Goal: Transaction & Acquisition: Purchase product/service

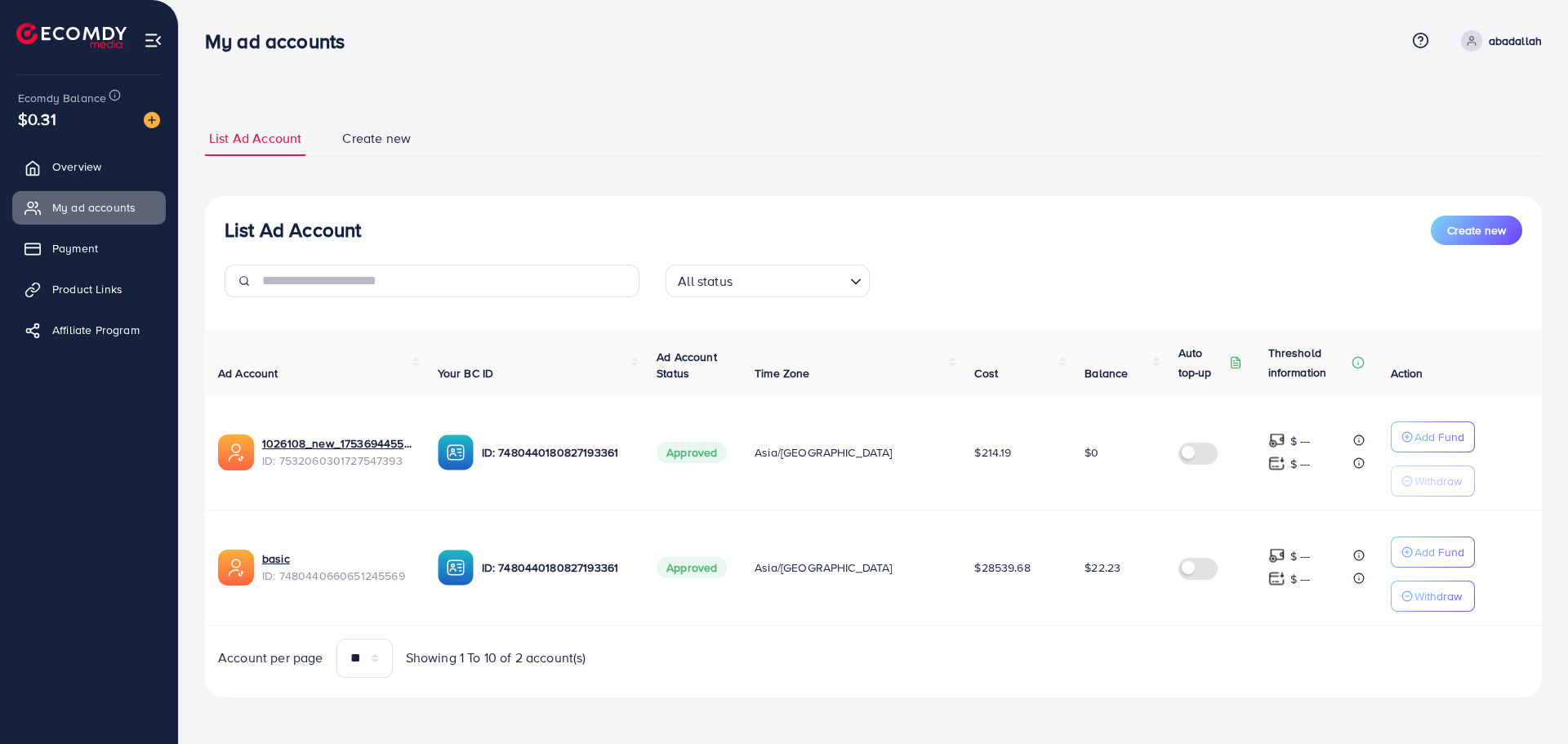
click at [524, 71] on div "List Ad Account Create new List Ad Account Create new All status Loading... Ad …" at bounding box center [873, 371] width 1389 height 743
drag, startPoint x: 198, startPoint y: 27, endPoint x: 1430, endPoint y: 680, distance: 1394.4
click at [1430, 680] on div "List Ad Account Create new List Ad Account Create new All status Loading... Ad …" at bounding box center [873, 371] width 1389 height 743
click at [1430, 680] on div "List Ad Account Create new All status Loading... Ad Account Your BC ID Ad Accou…" at bounding box center [873, 447] width 1336 height 502
drag, startPoint x: 1384, startPoint y: 693, endPoint x: 109, endPoint y: 84, distance: 1413.0
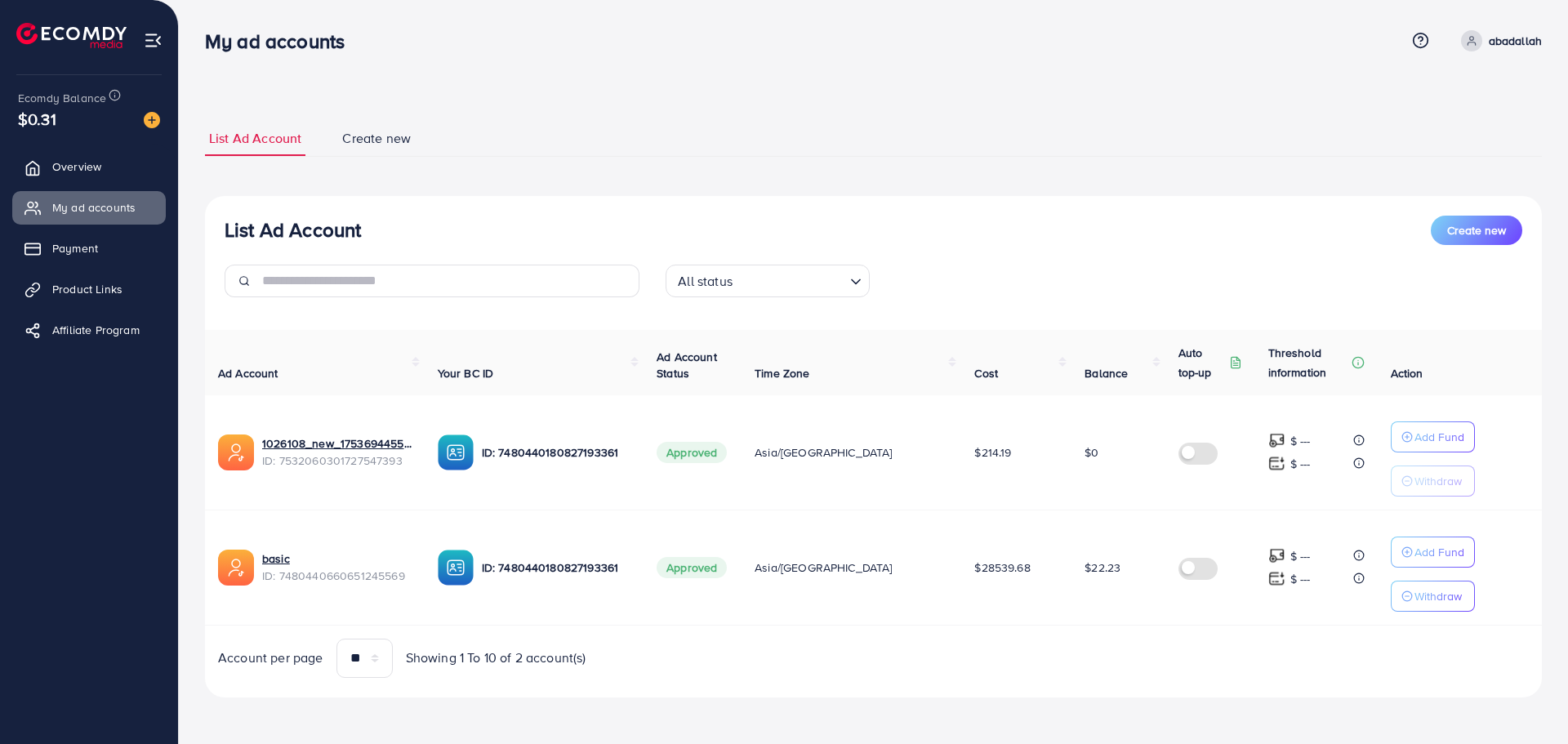
click at [109, 84] on div "My ad accounts Help Center Contact Support Term and policy About Us [PERSON_NAM…" at bounding box center [784, 371] width 1568 height 743
click at [563, 132] on ul "List Ad Account Create new" at bounding box center [873, 138] width 1336 height 36
click at [148, 124] on img at bounding box center [151, 120] width 17 height 17
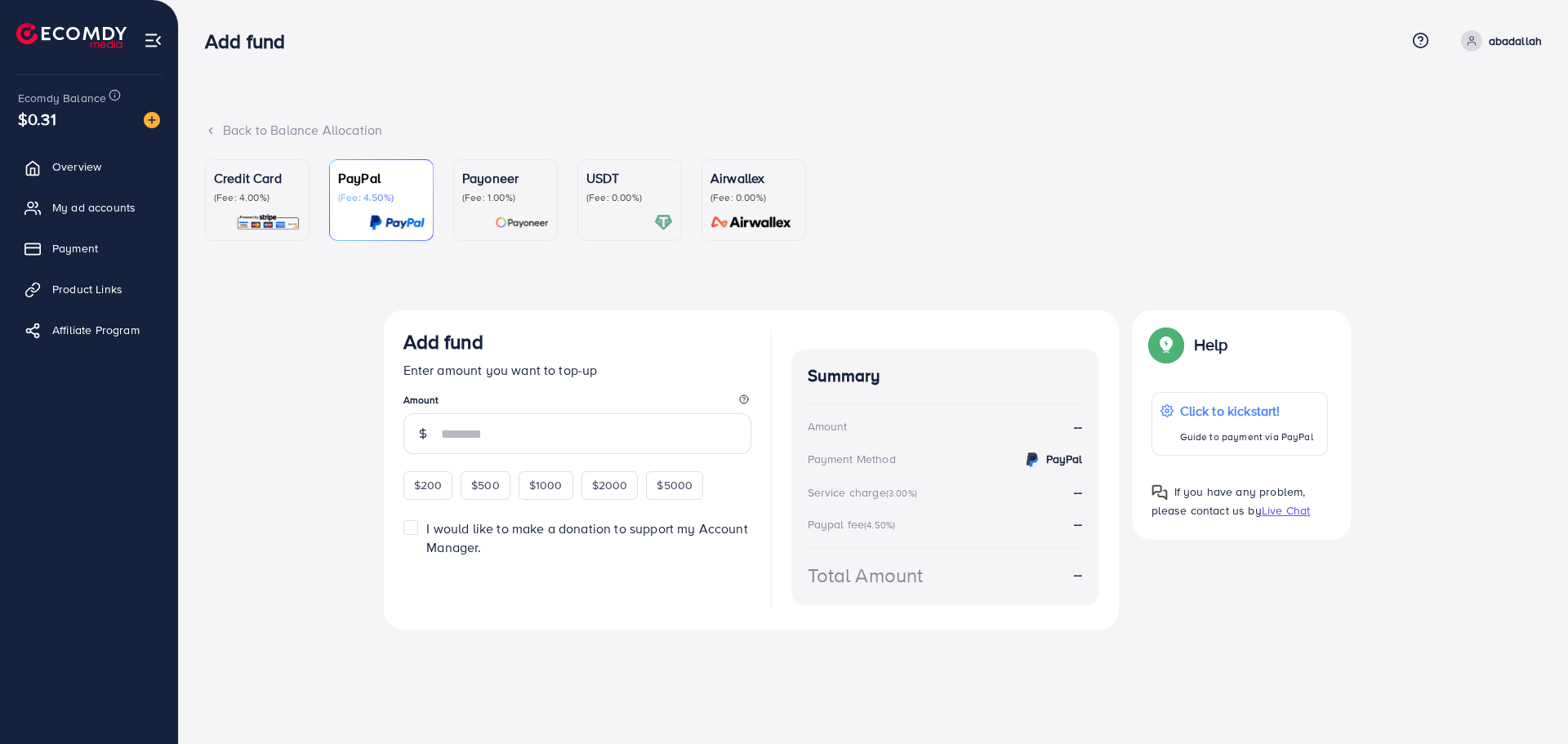
click at [264, 199] on p "(Fee: 4.00%)" at bounding box center [257, 197] width 86 height 13
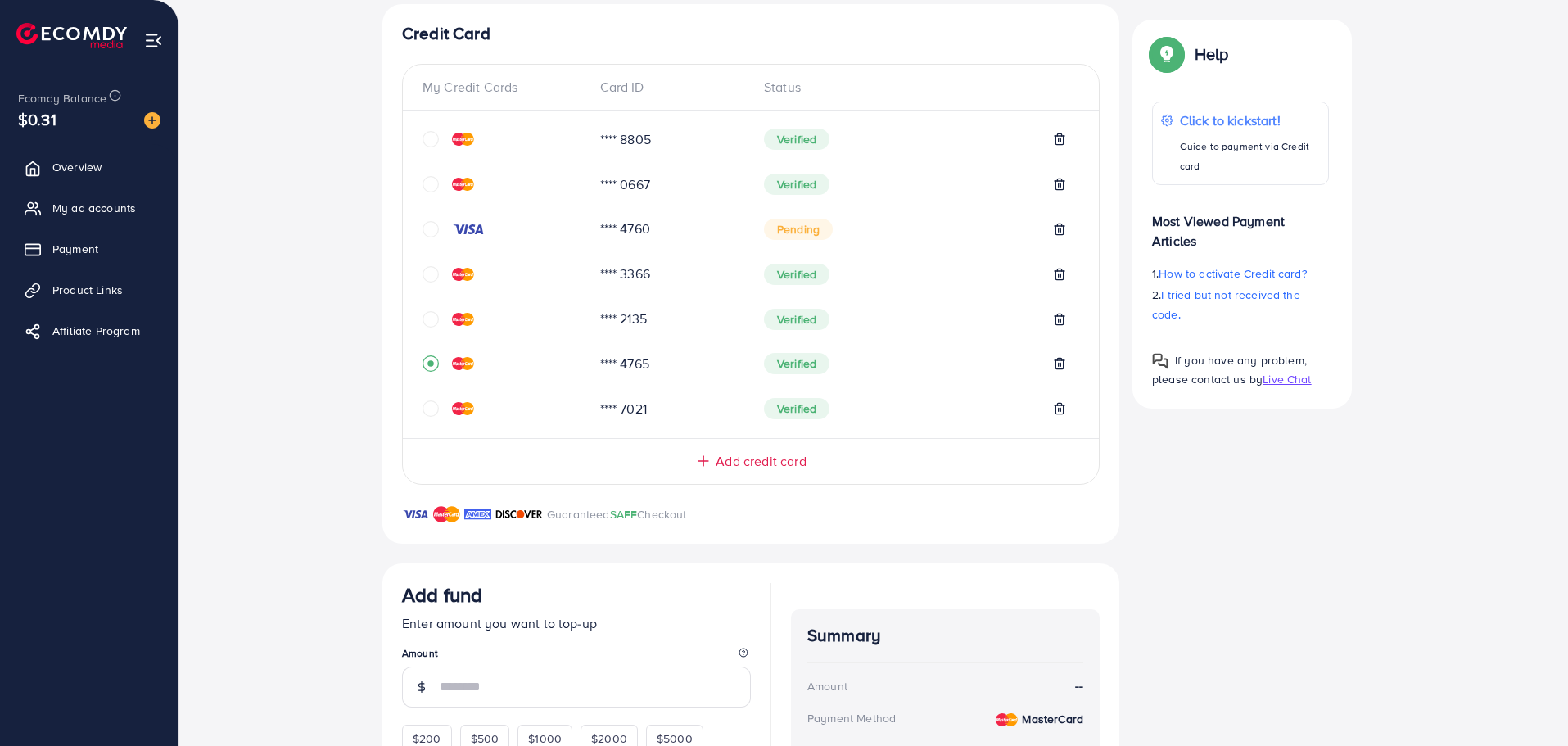
scroll to position [510, 0]
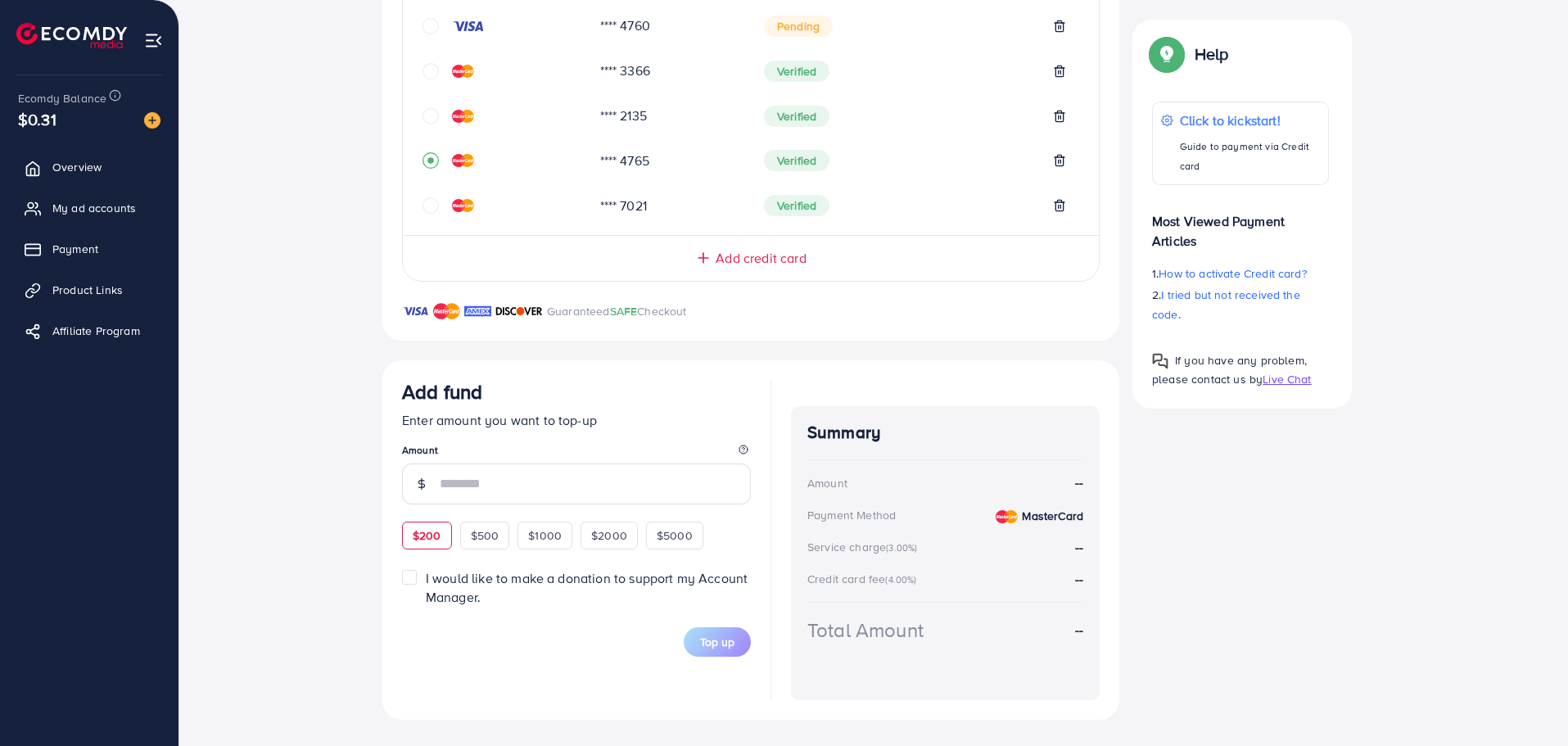
click at [444, 532] on div "$200" at bounding box center [426, 535] width 50 height 28
type input "***"
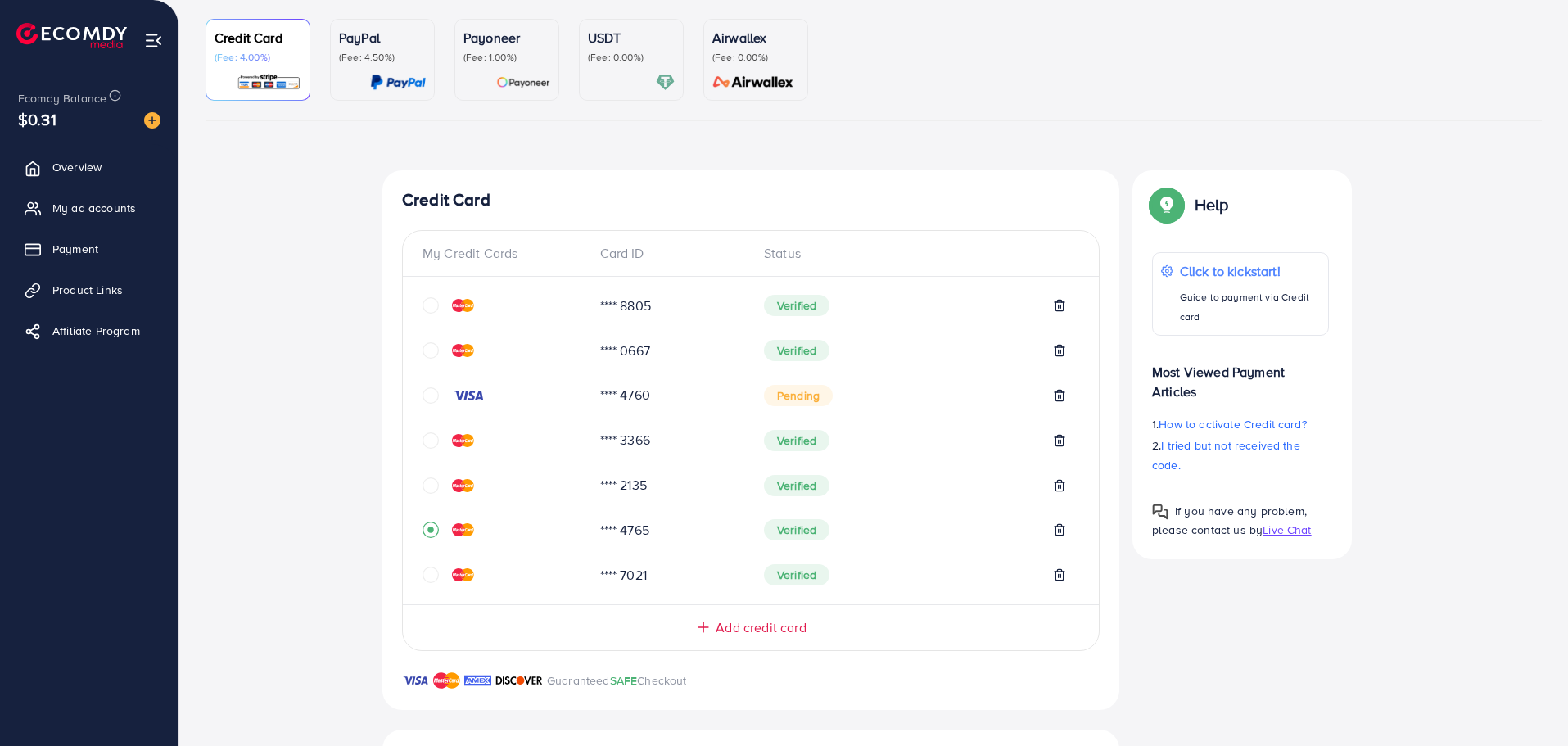
scroll to position [0, 0]
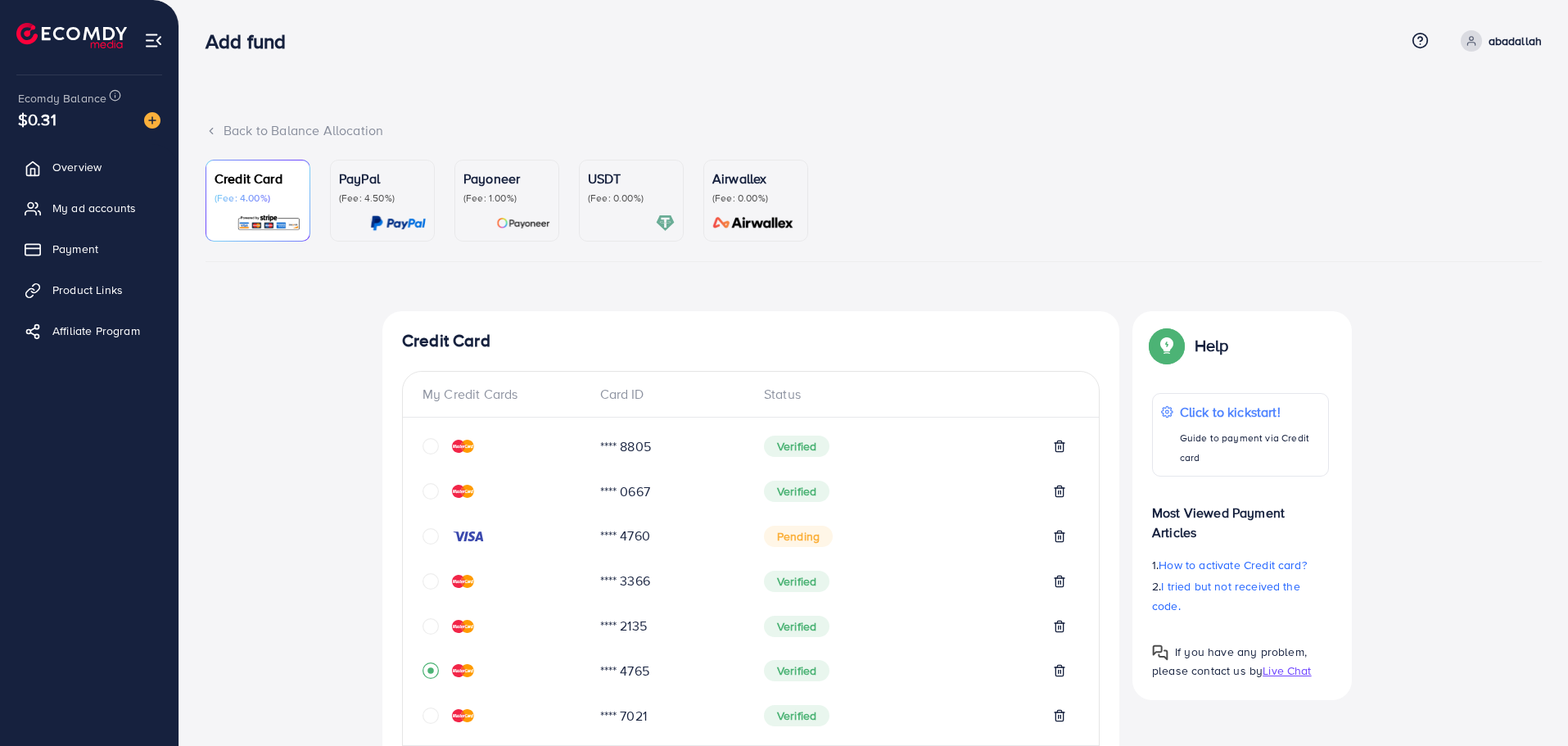
drag, startPoint x: 1198, startPoint y: 697, endPoint x: 199, endPoint y: 22, distance: 1205.7
click at [199, 22] on div "Back to Balance Allocation Credit Card (Fee: 4.00%) PayPal (Fee: 4.50%) Payonee…" at bounding box center [873, 628] width 1388 height 1256
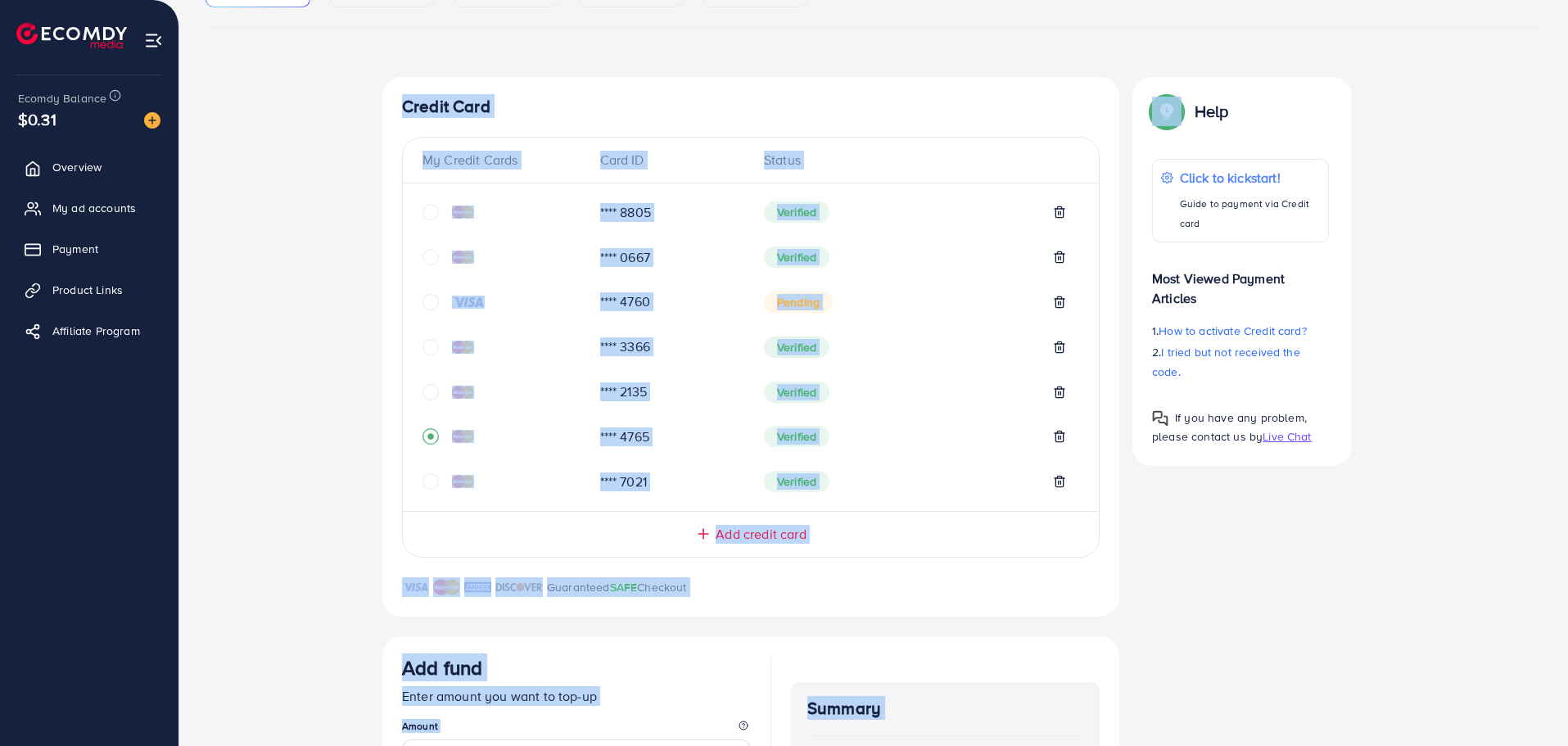
scroll to position [510, 0]
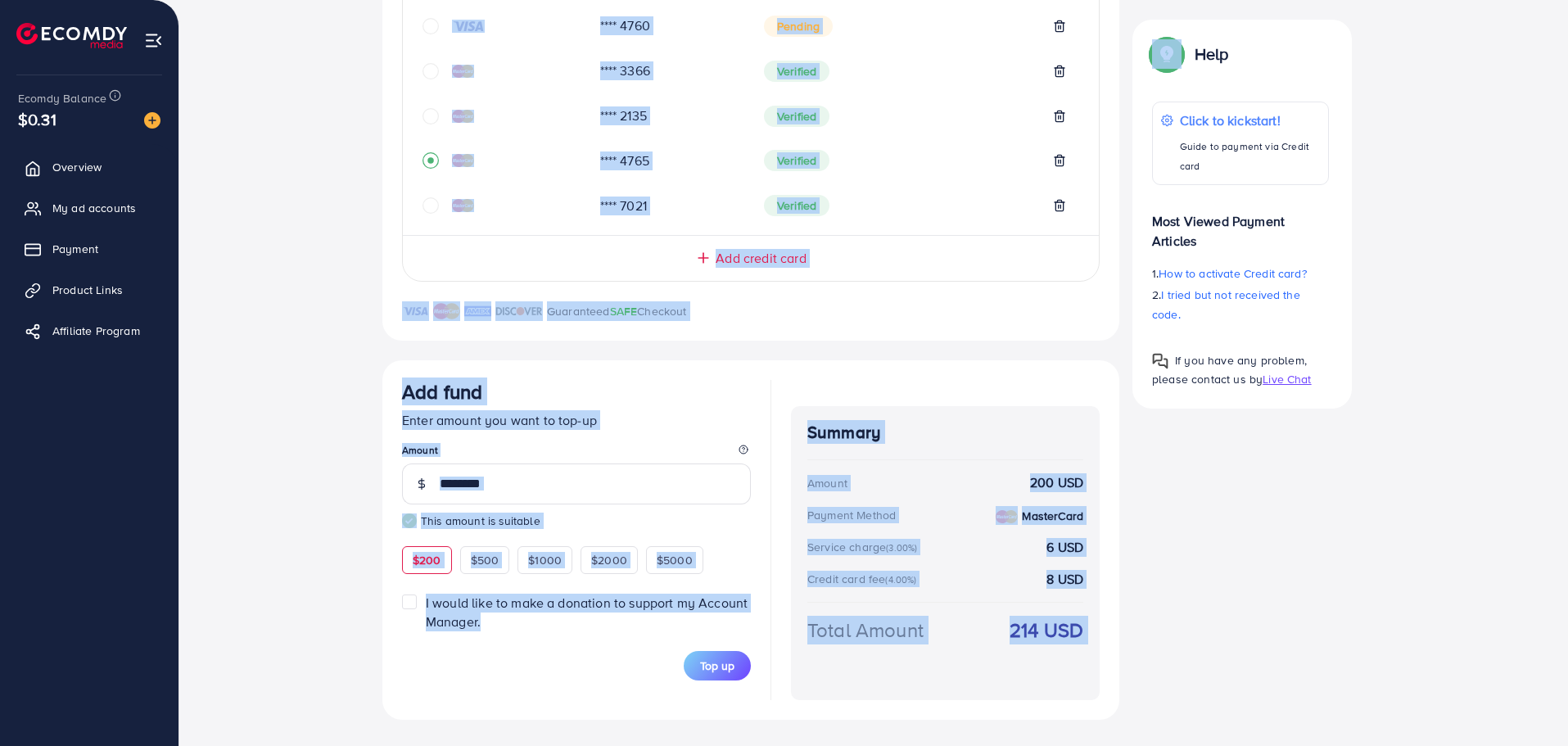
drag, startPoint x: 199, startPoint y: 22, endPoint x: 1329, endPoint y: 606, distance: 1272.0
click at [1329, 606] on div "Back to Balance Allocation Credit Card (Fee: 4.00%) PayPal (Fee: 4.50%) Payonee…" at bounding box center [873, 118] width 1388 height 1256
click at [1329, 606] on div "Credit Card My Credit Cards Card ID Status **** 8805 Verified **** 0667 Verifie…" at bounding box center [873, 260] width 982 height 918
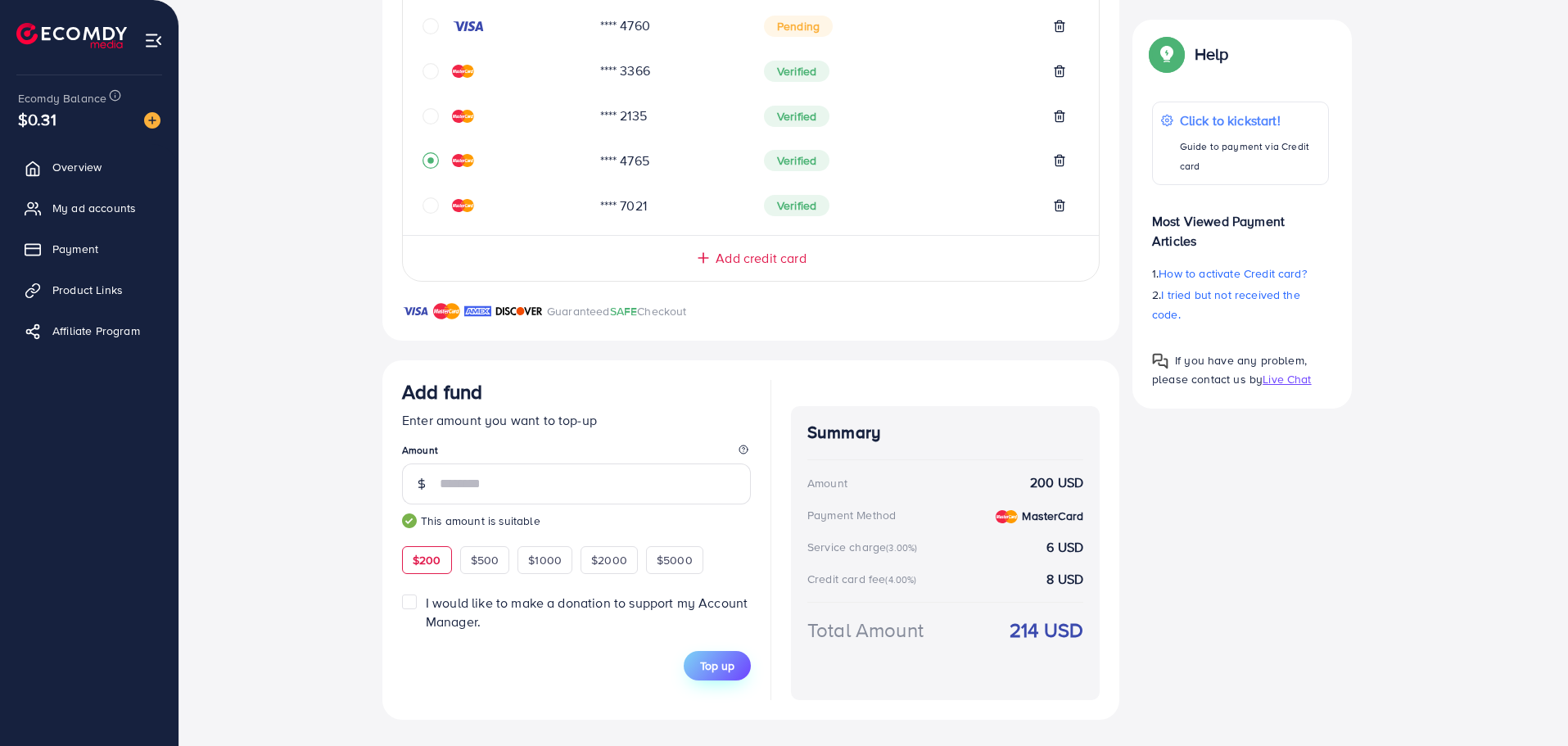
click at [732, 651] on button "Top up" at bounding box center [717, 665] width 67 height 30
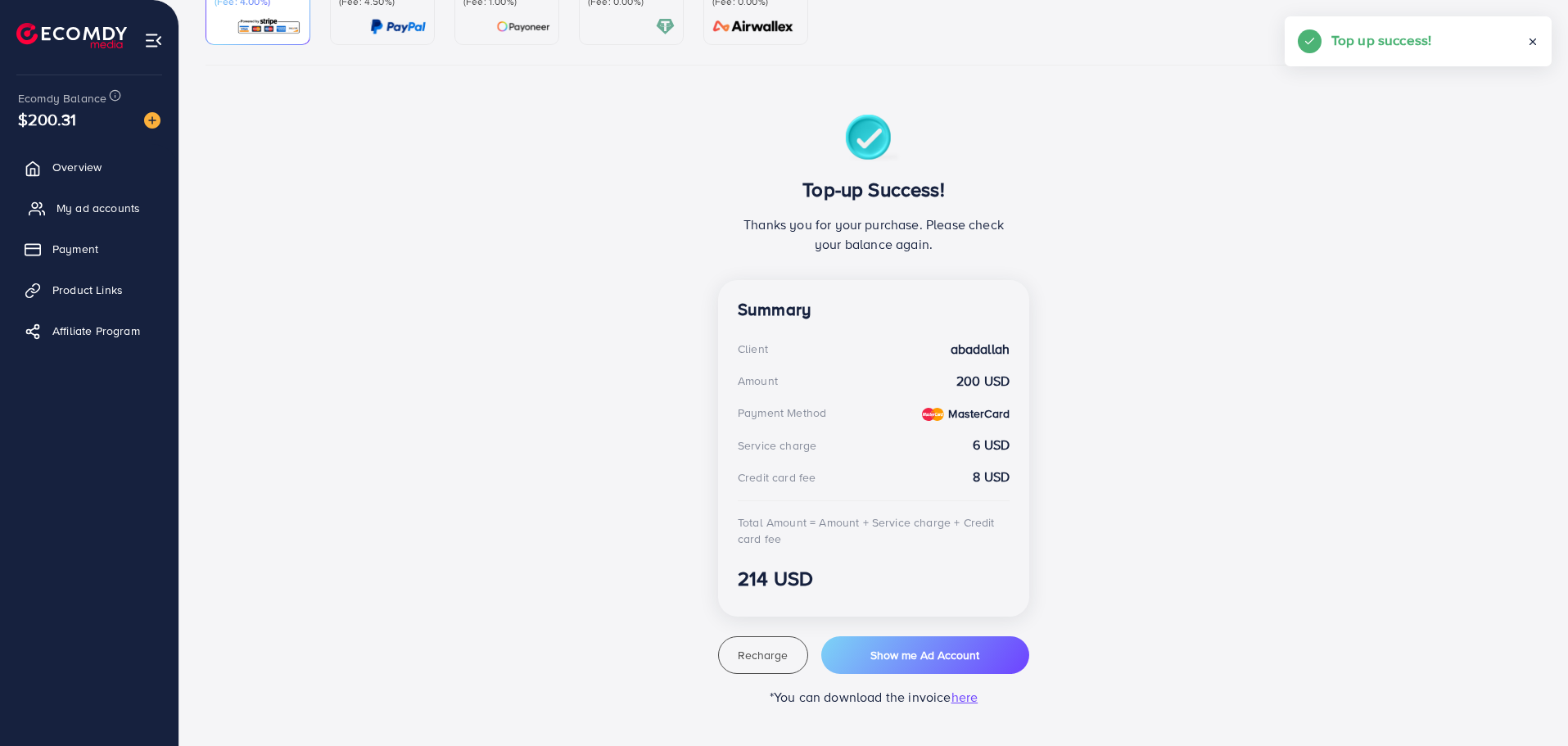
click at [85, 221] on link "My ad accounts" at bounding box center [89, 208] width 154 height 32
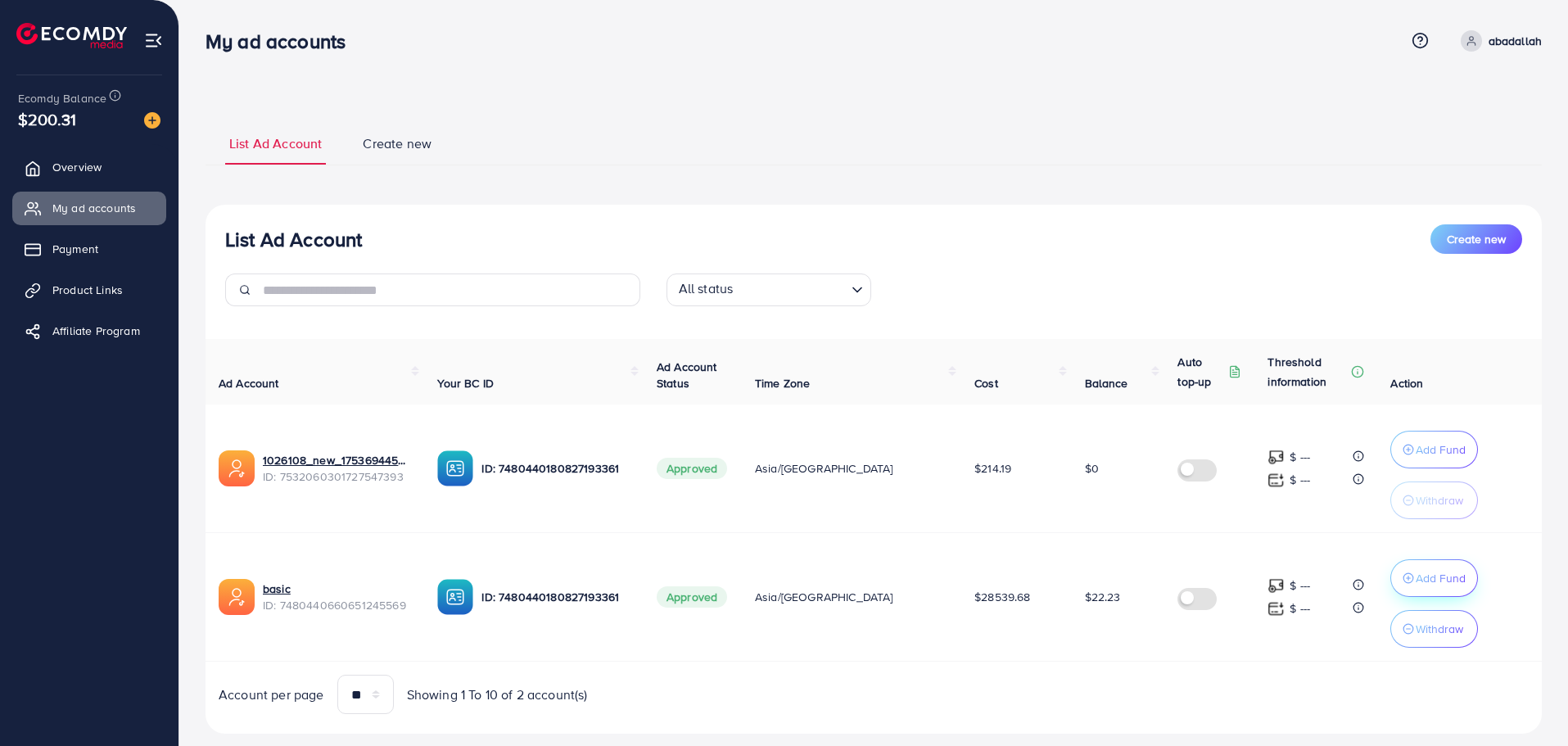
click at [1416, 581] on p "Add Fund" at bounding box center [1440, 578] width 50 height 20
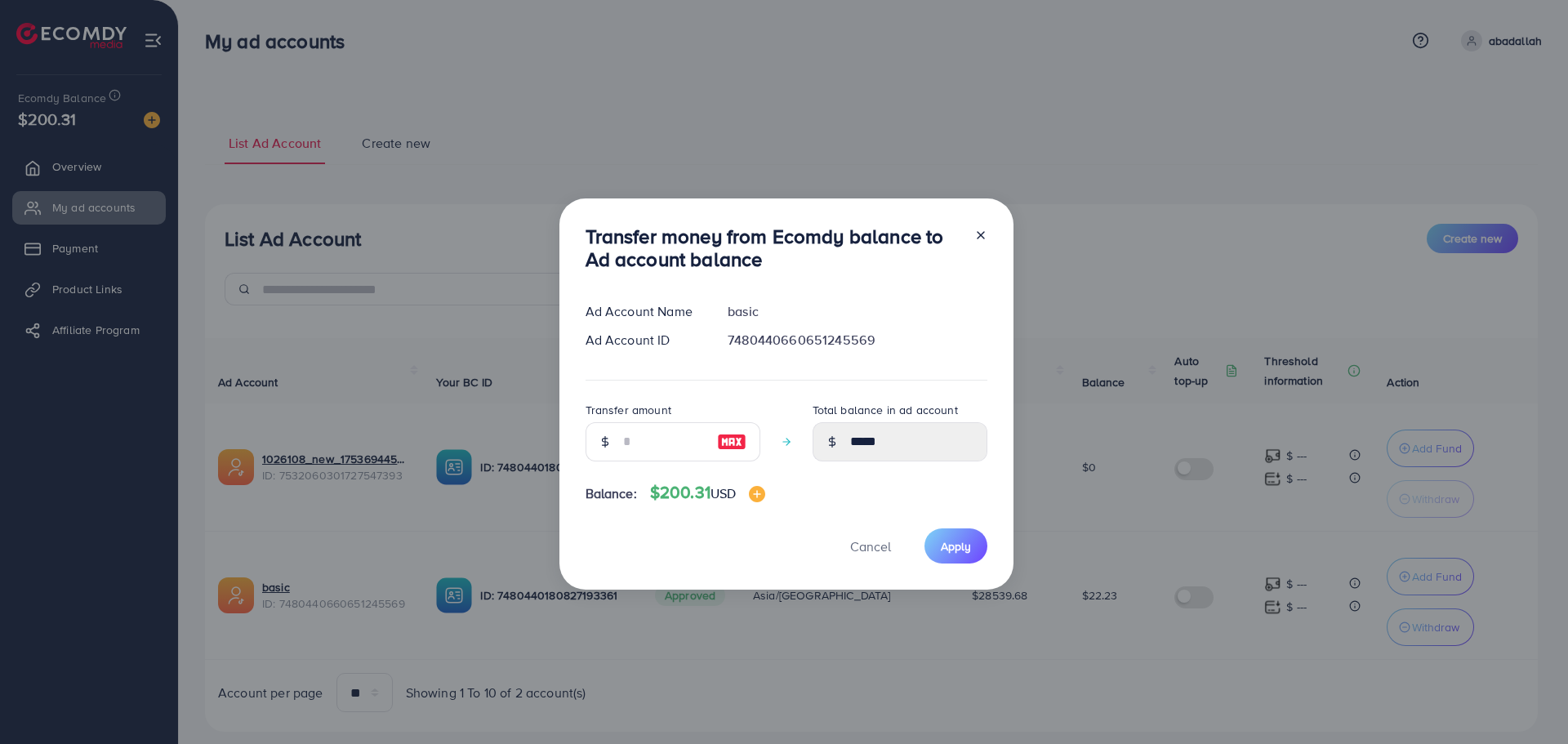
click at [741, 444] on img at bounding box center [731, 442] width 29 height 20
type input "***"
type input "******"
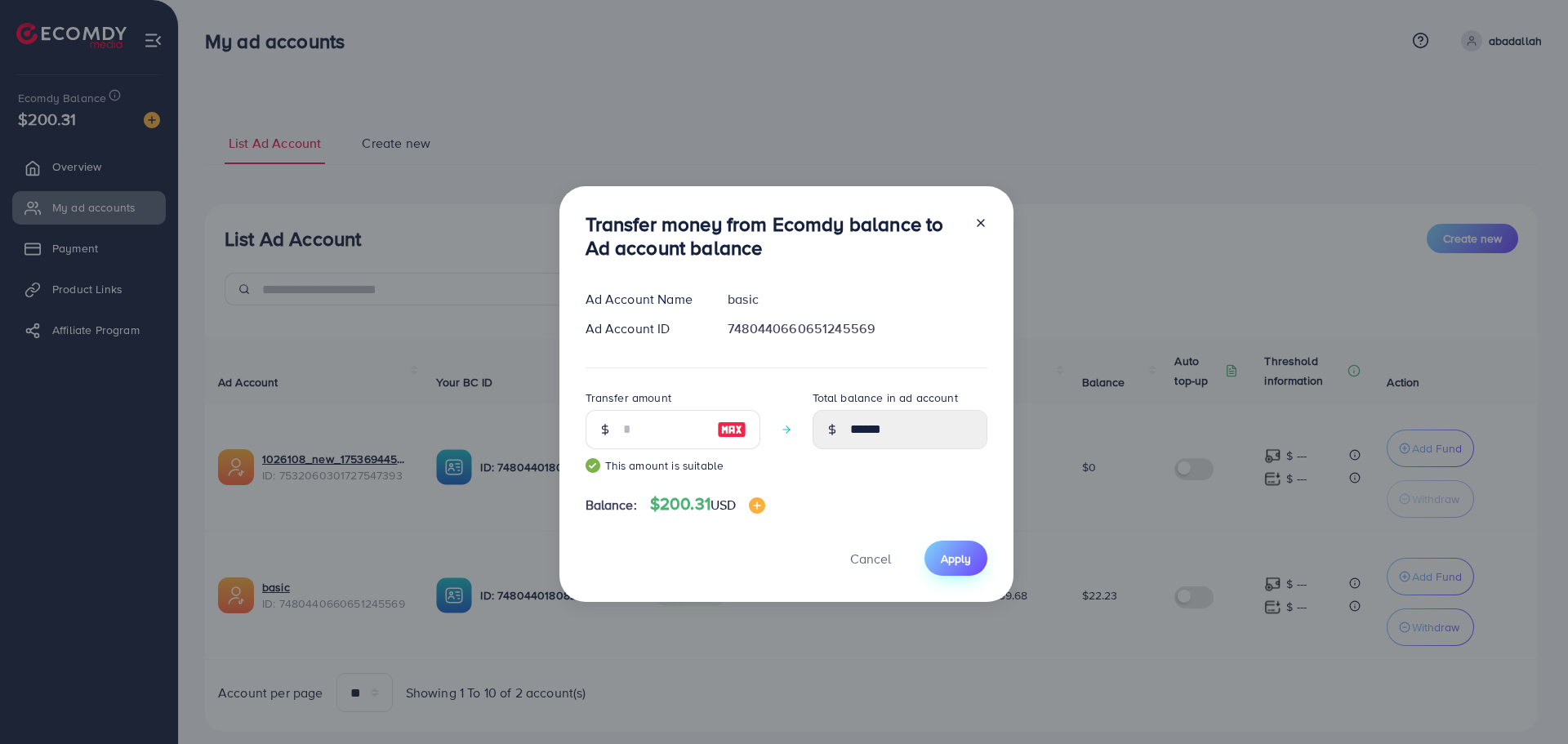
click at [957, 565] on span "Apply" at bounding box center [955, 558] width 30 height 17
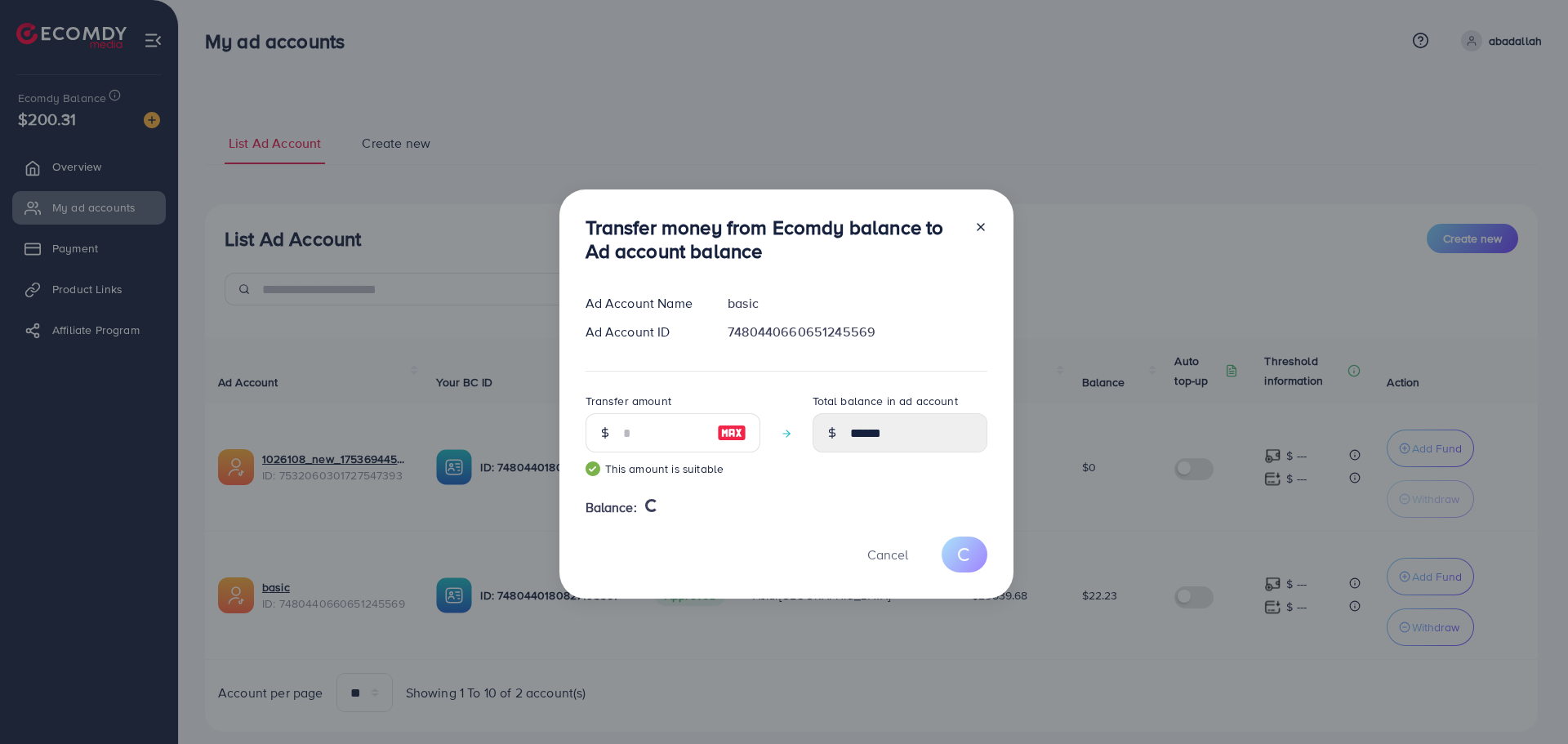
type input "*****"
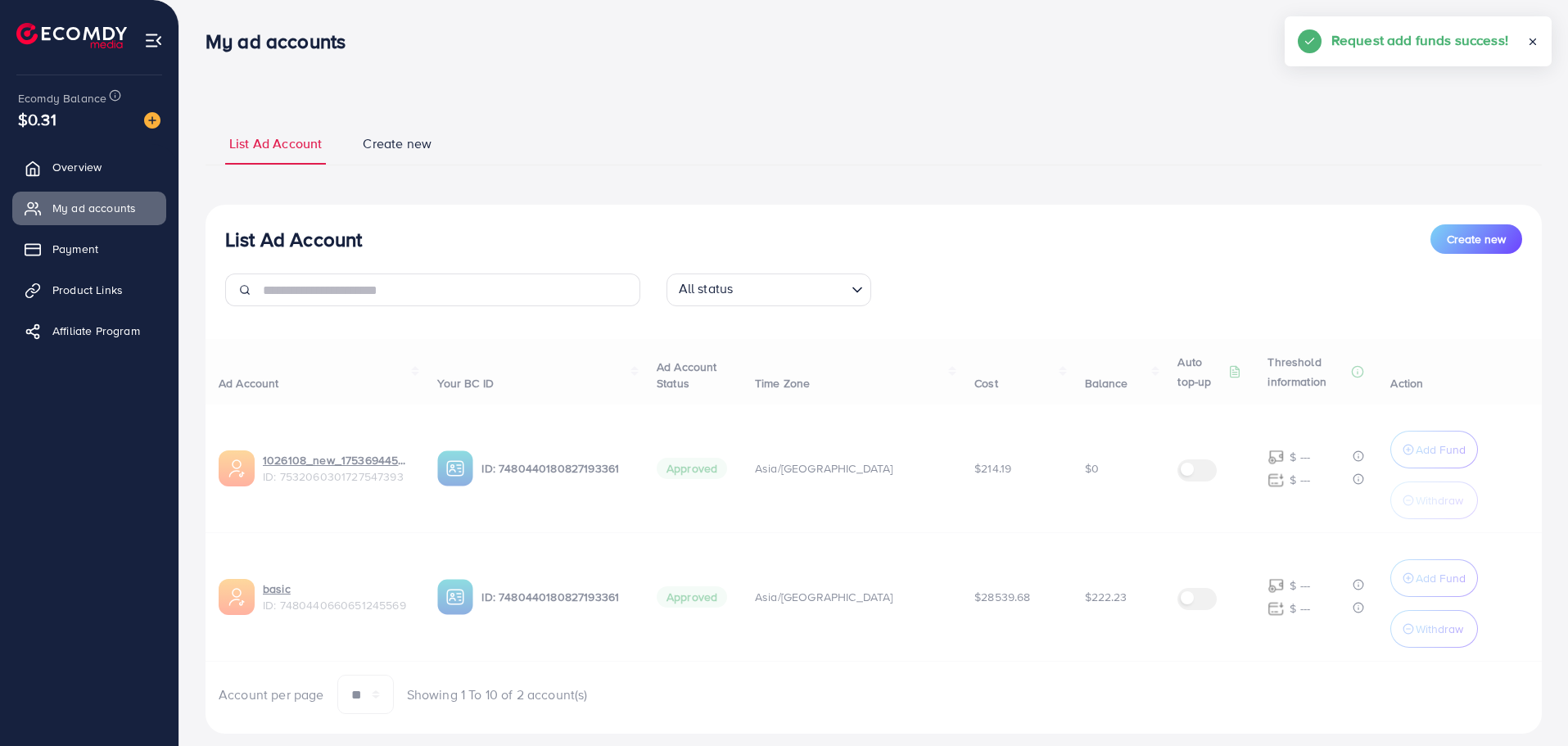
click at [1089, 637] on div "Ad Account Your BC ID Ad Account Status Time Zone Cost Balance Auto top-up Thre…" at bounding box center [873, 526] width 1336 height 375
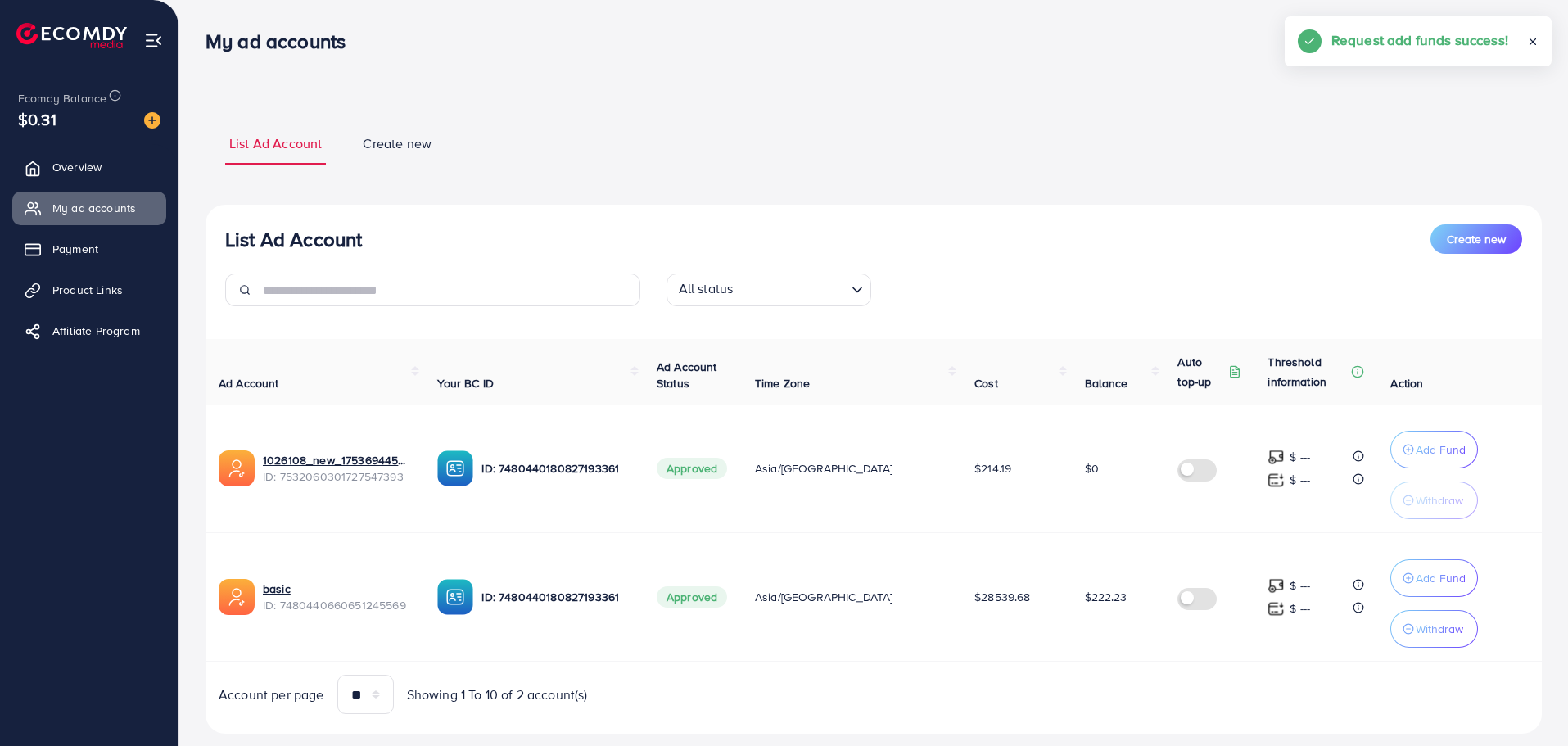
click at [1097, 604] on span "$222.23" at bounding box center [1105, 596] width 42 height 17
click at [1080, 631] on td "$222.23" at bounding box center [1118, 596] width 94 height 129
click at [1080, 613] on td "$222.23" at bounding box center [1118, 596] width 94 height 129
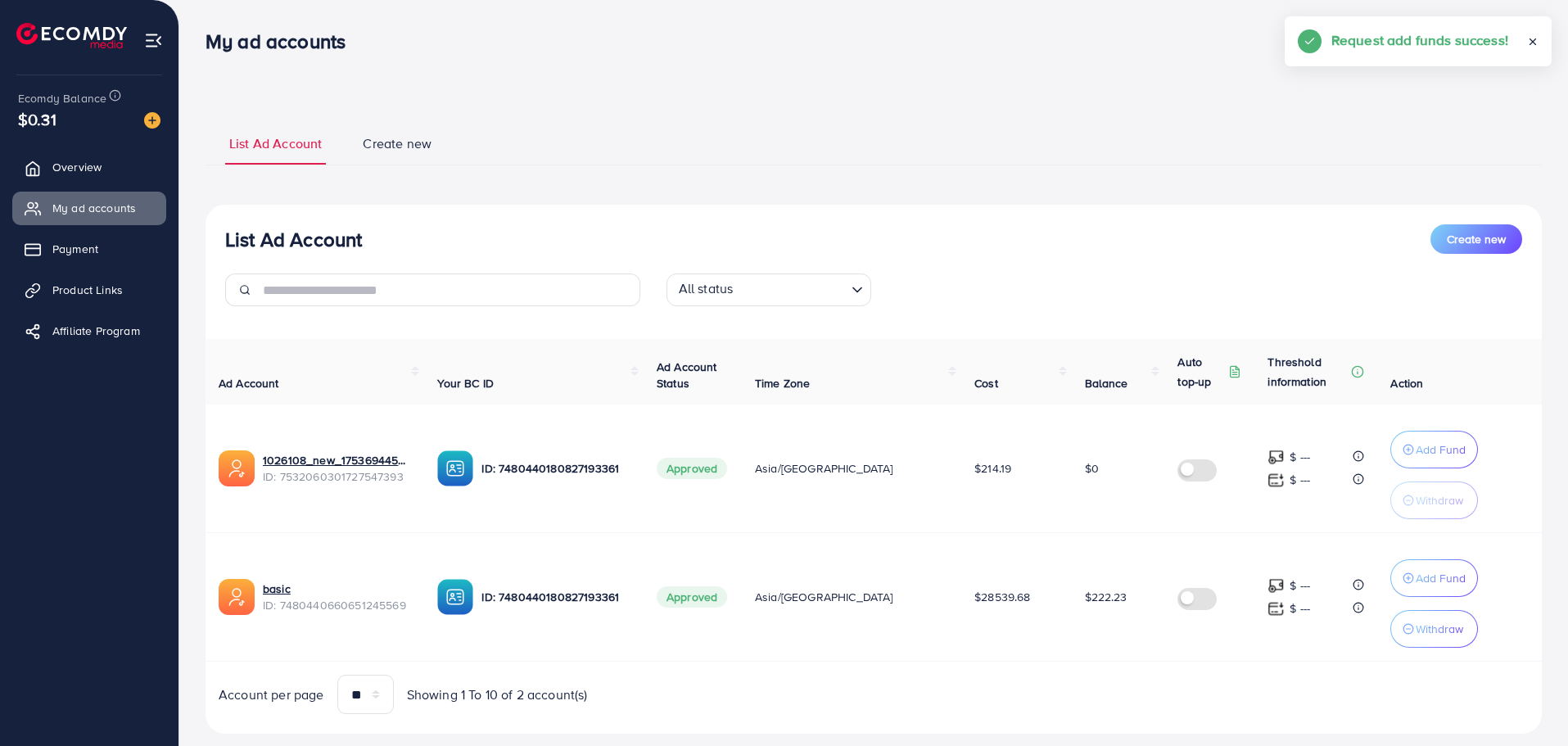
click at [1080, 613] on td "$222.23" at bounding box center [1118, 596] width 94 height 129
click at [1072, 632] on td "$222.23" at bounding box center [1118, 596] width 94 height 129
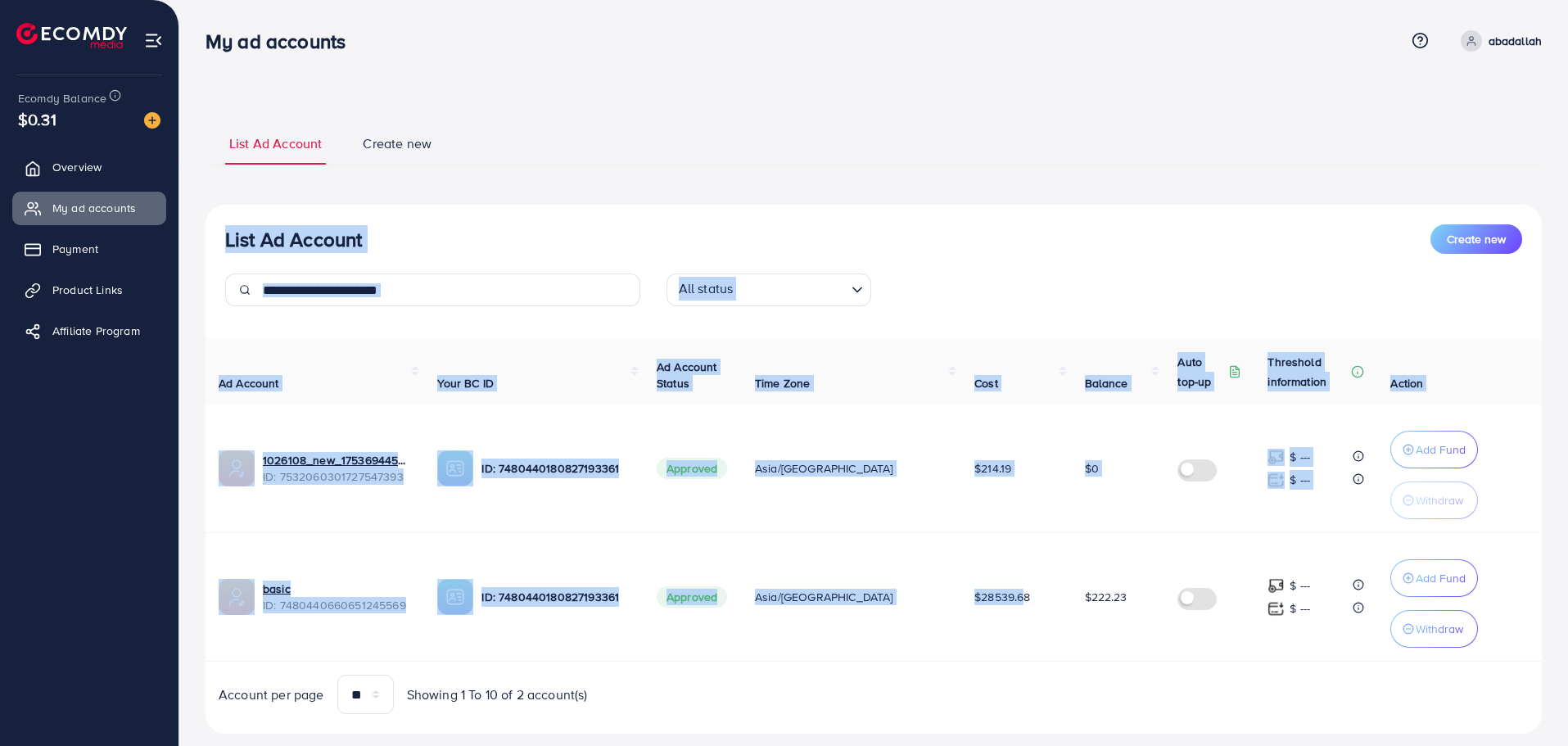
drag, startPoint x: 651, startPoint y: 113, endPoint x: 1053, endPoint y: 671, distance: 687.7
click at [983, 653] on div "List Ad Account Create new List Ad Account Create new All status Loading... Ad …" at bounding box center [873, 427] width 1336 height 652
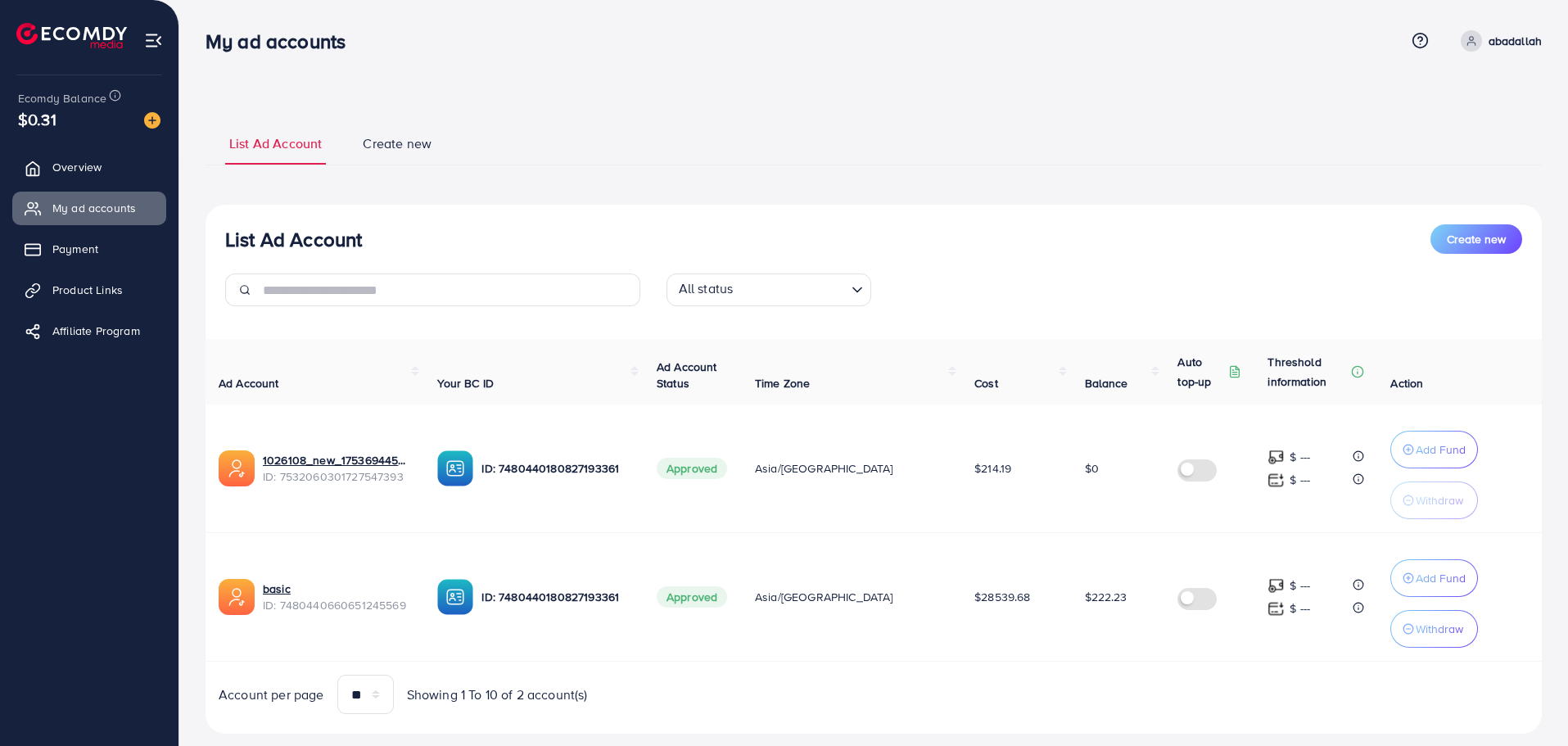
click at [1057, 671] on div "Ad Account Your BC ID Ad Account Status Time Zone Cost Balance Auto top-up Thre…" at bounding box center [873, 526] width 1336 height 375
drag, startPoint x: 1257, startPoint y: 700, endPoint x: 198, endPoint y: -99, distance: 1326.6
click at [198, 0] on html "My ad accounts Help Center Contact Support Term and policy About Us [PERSON_NAM…" at bounding box center [784, 373] width 1568 height 746
click at [220, 10] on div "List Ad Account Create new List Ad Account Create new All status Loading... Ad …" at bounding box center [873, 390] width 1388 height 779
drag, startPoint x: 191, startPoint y: 17, endPoint x: 1376, endPoint y: 673, distance: 1354.5
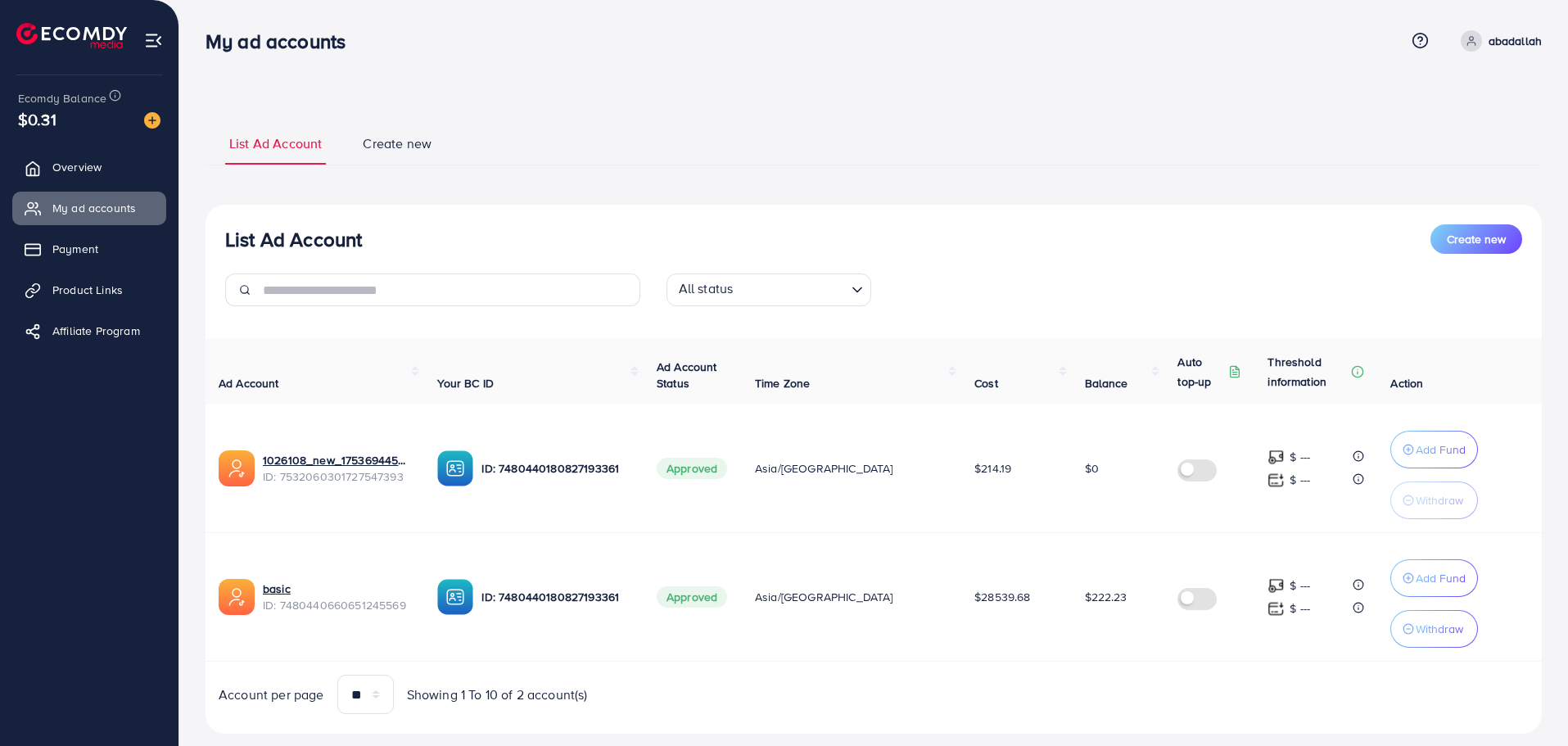
click at [1376, 676] on div "List Ad Account Create new List Ad Account Create new All status Loading... Ad …" at bounding box center [873, 390] width 1388 height 779
click at [1376, 673] on div "Ad Account Your BC ID Ad Account Status Time Zone Cost Balance Auto top-up Thre…" at bounding box center [873, 526] width 1336 height 375
drag, startPoint x: 1228, startPoint y: 605, endPoint x: 194, endPoint y: 46, distance: 1175.4
click at [194, 46] on div "My ad accounts Help Center Contact Support Term and policy About Us [PERSON_NAM…" at bounding box center [784, 390] width 1568 height 779
click at [194, 46] on div "My ad accounts" at bounding box center [282, 41] width 179 height 24
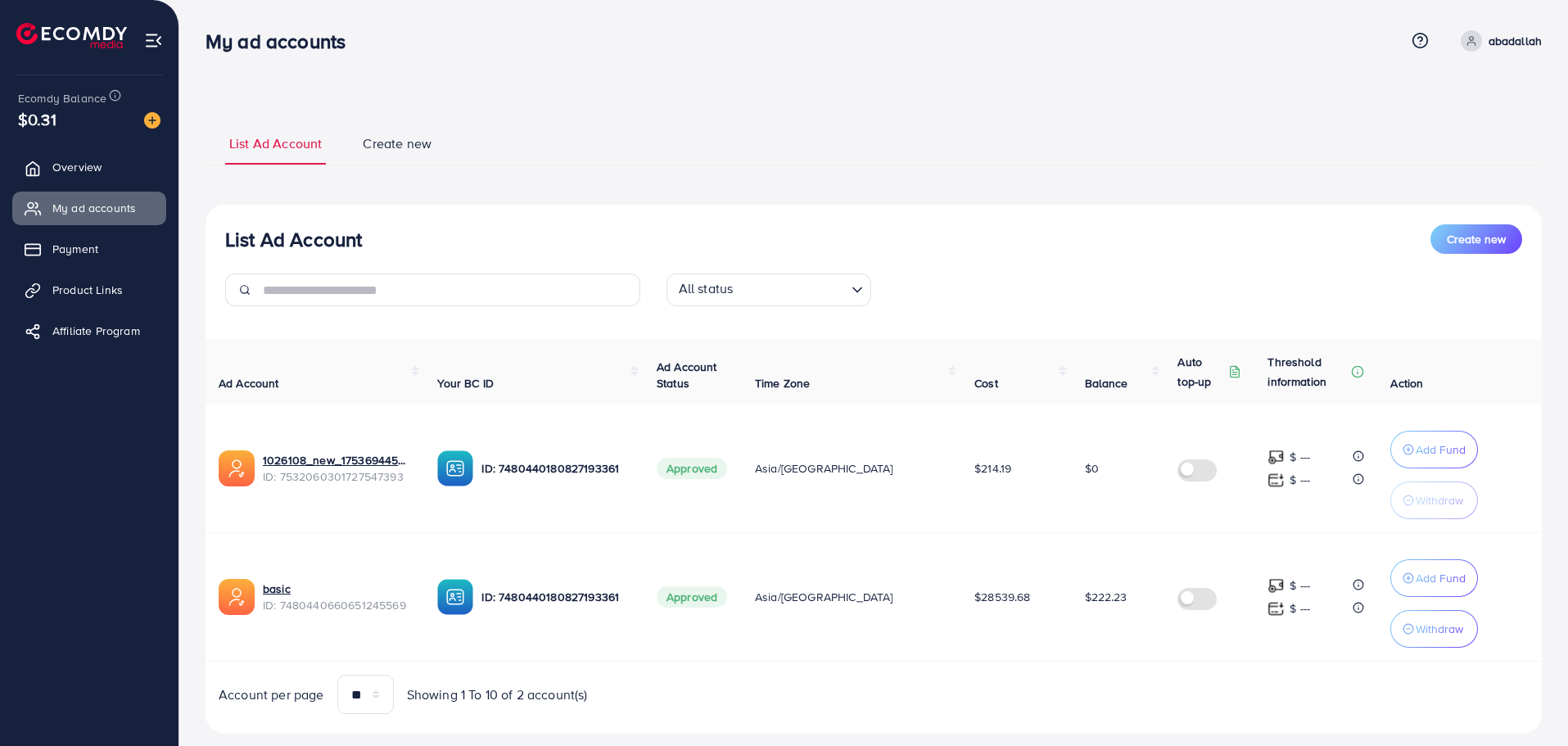
scroll to position [33, 0]
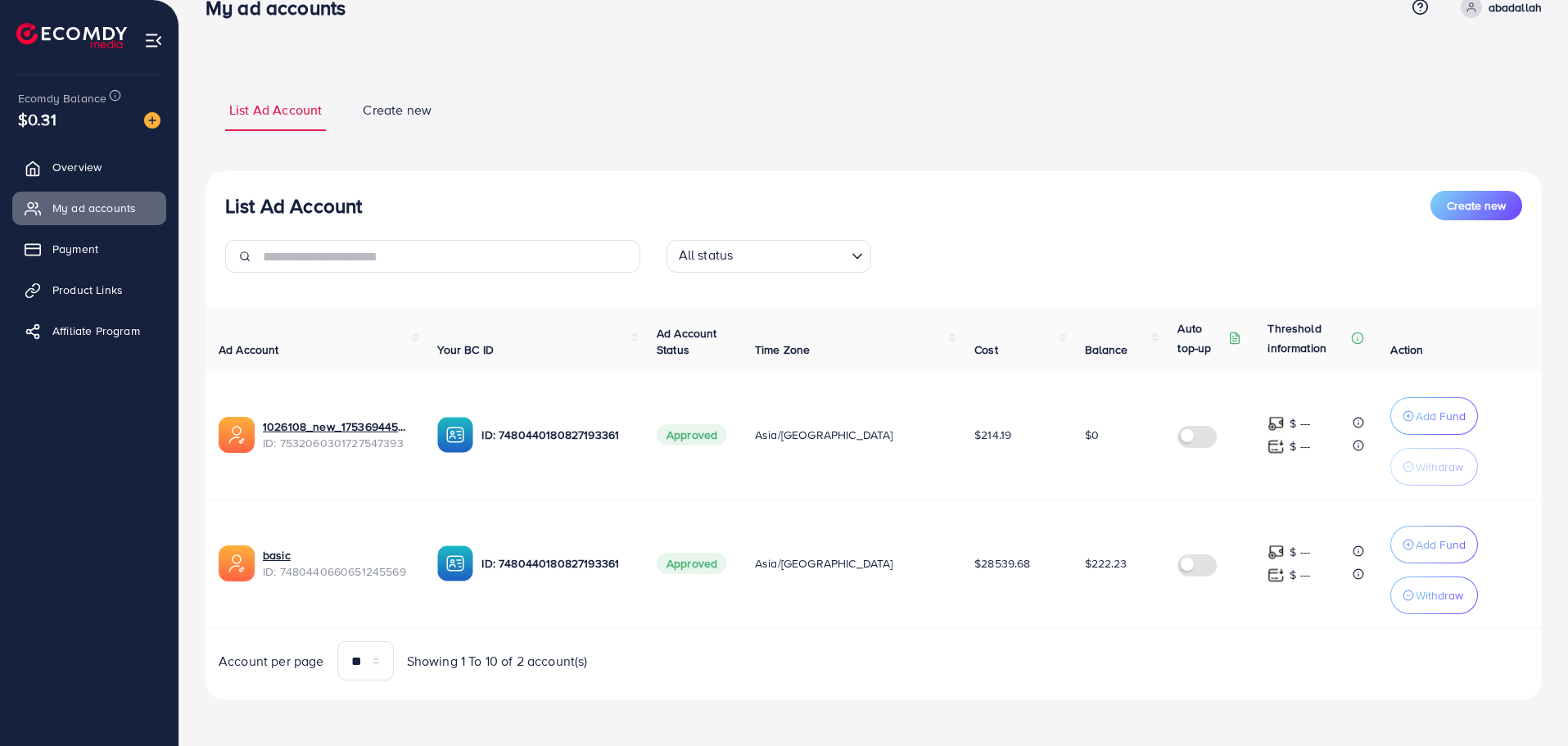
drag, startPoint x: 195, startPoint y: 39, endPoint x: 1386, endPoint y: 784, distance: 1404.8
click at [1386, 713] on html "My ad accounts Help Center Contact Support Term and policy About Us [PERSON_NAM…" at bounding box center [784, 340] width 1568 height 746
click at [1282, 713] on div "List Ad Account Create new List Ad Account Create new All status Loading... Ad …" at bounding box center [873, 394] width 1336 height 652
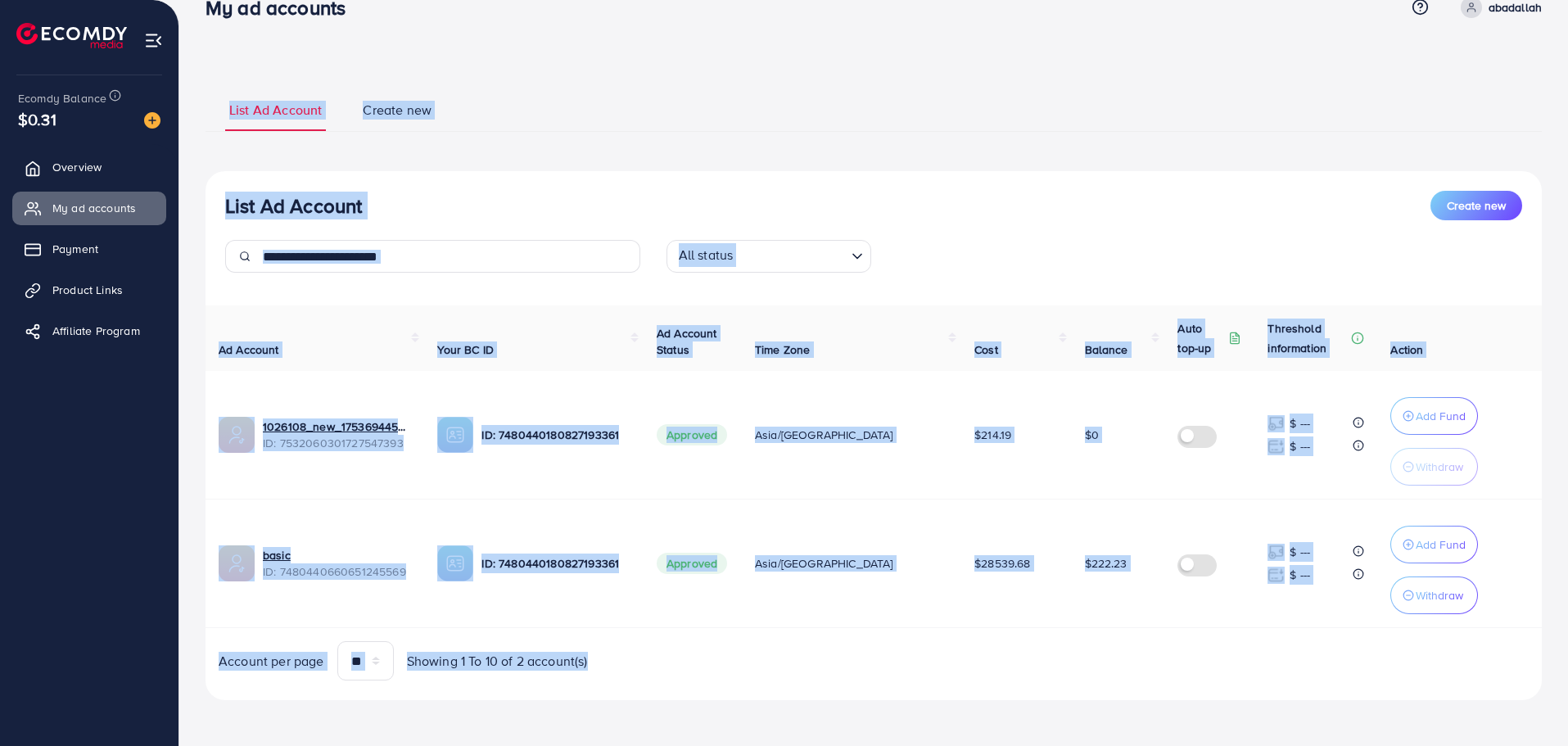
scroll to position [0, 0]
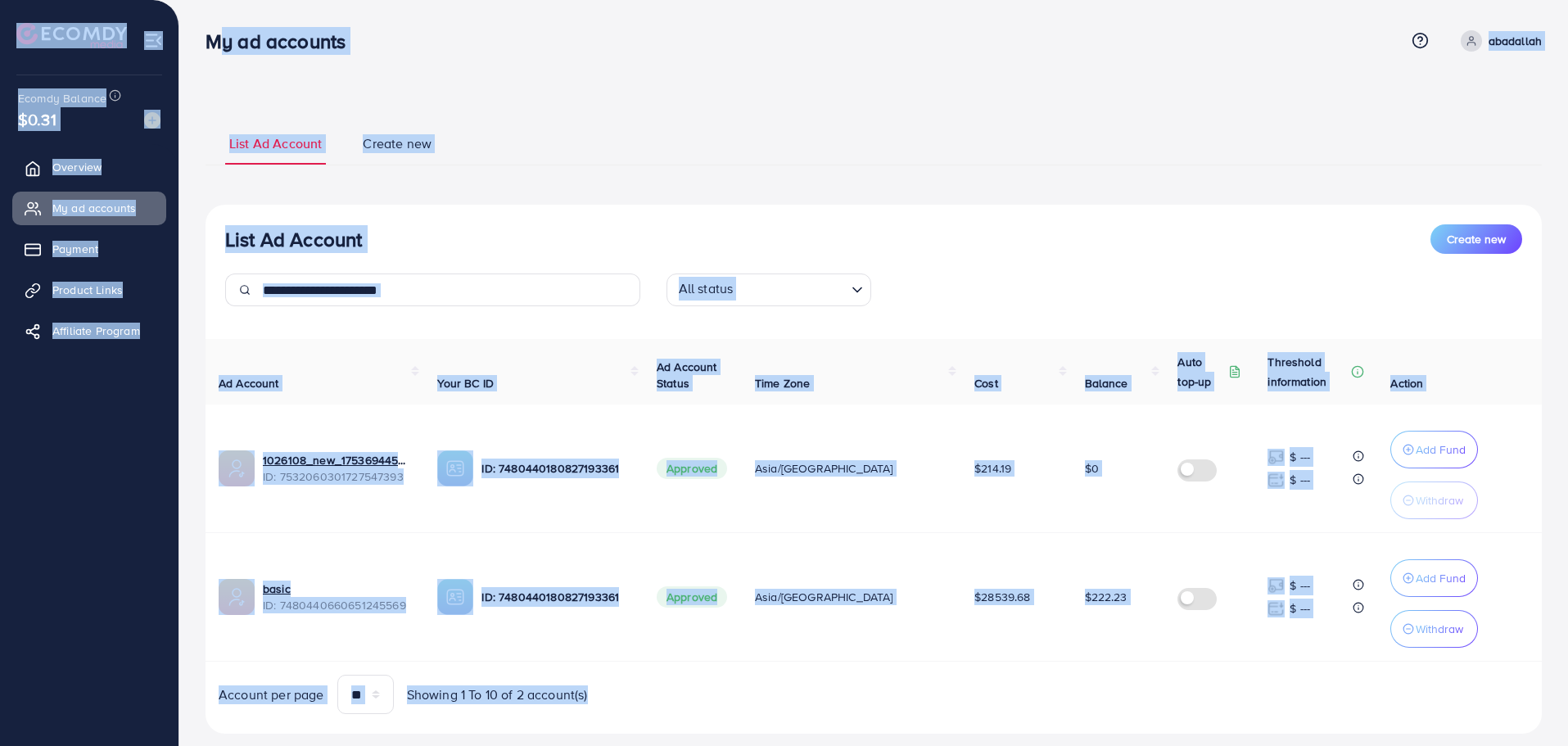
drag, startPoint x: 1279, startPoint y: 709, endPoint x: 197, endPoint y: 37, distance: 1273.7
click at [197, 37] on div "My ad accounts Help Center Contact Support Term and policy About Us [PERSON_NAM…" at bounding box center [784, 390] width 1568 height 779
click at [197, 37] on div "My ad accounts" at bounding box center [282, 41] width 179 height 24
drag, startPoint x: 198, startPoint y: 36, endPoint x: 1129, endPoint y: 696, distance: 1141.2
click at [1129, 696] on div "My ad accounts Help Center Contact Support Term and policy About Us [PERSON_NAM…" at bounding box center [784, 390] width 1568 height 779
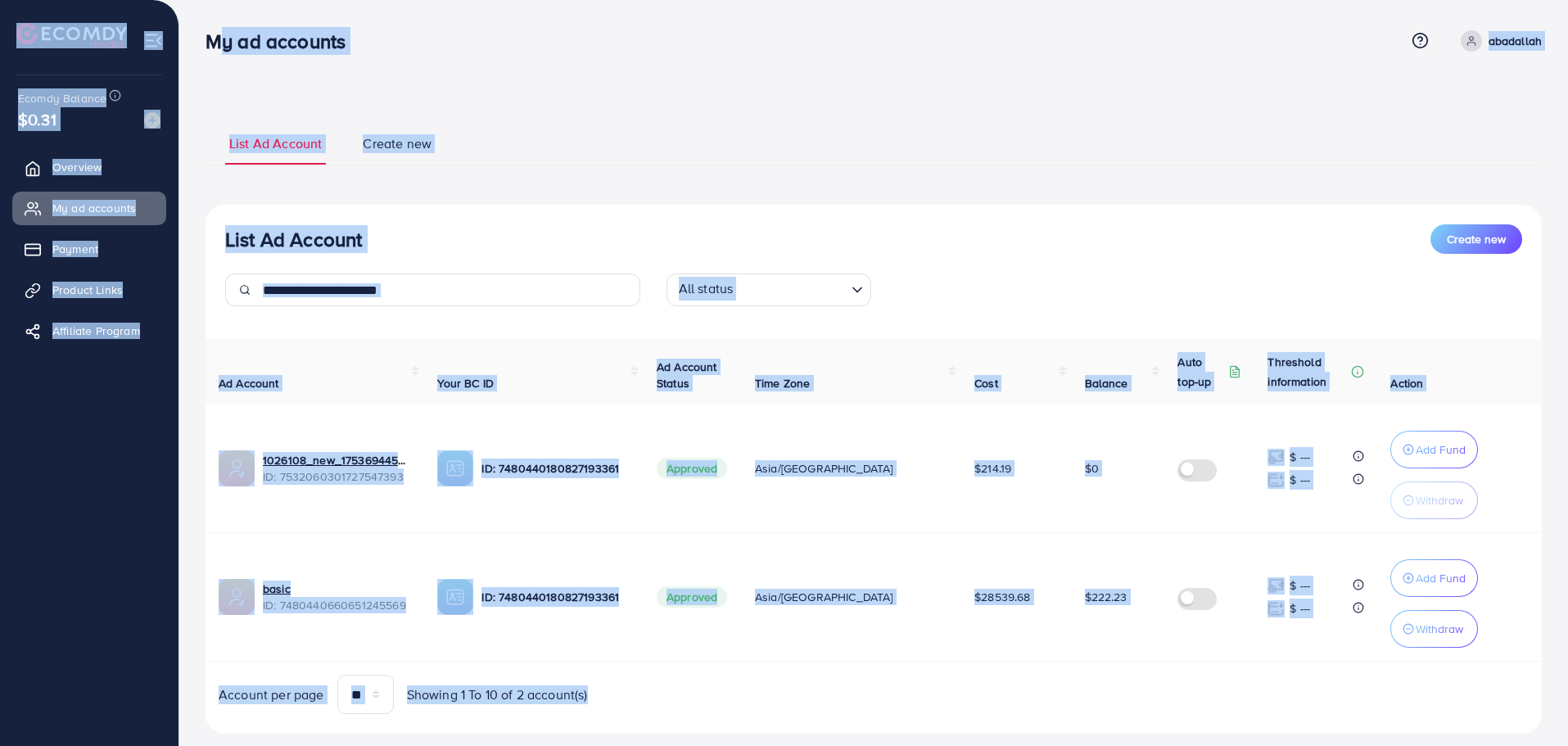
click at [1129, 696] on div "Account per page ** ** ** *** Showing 1 To 10 of 2 account(s)" at bounding box center [873, 694] width 1362 height 39
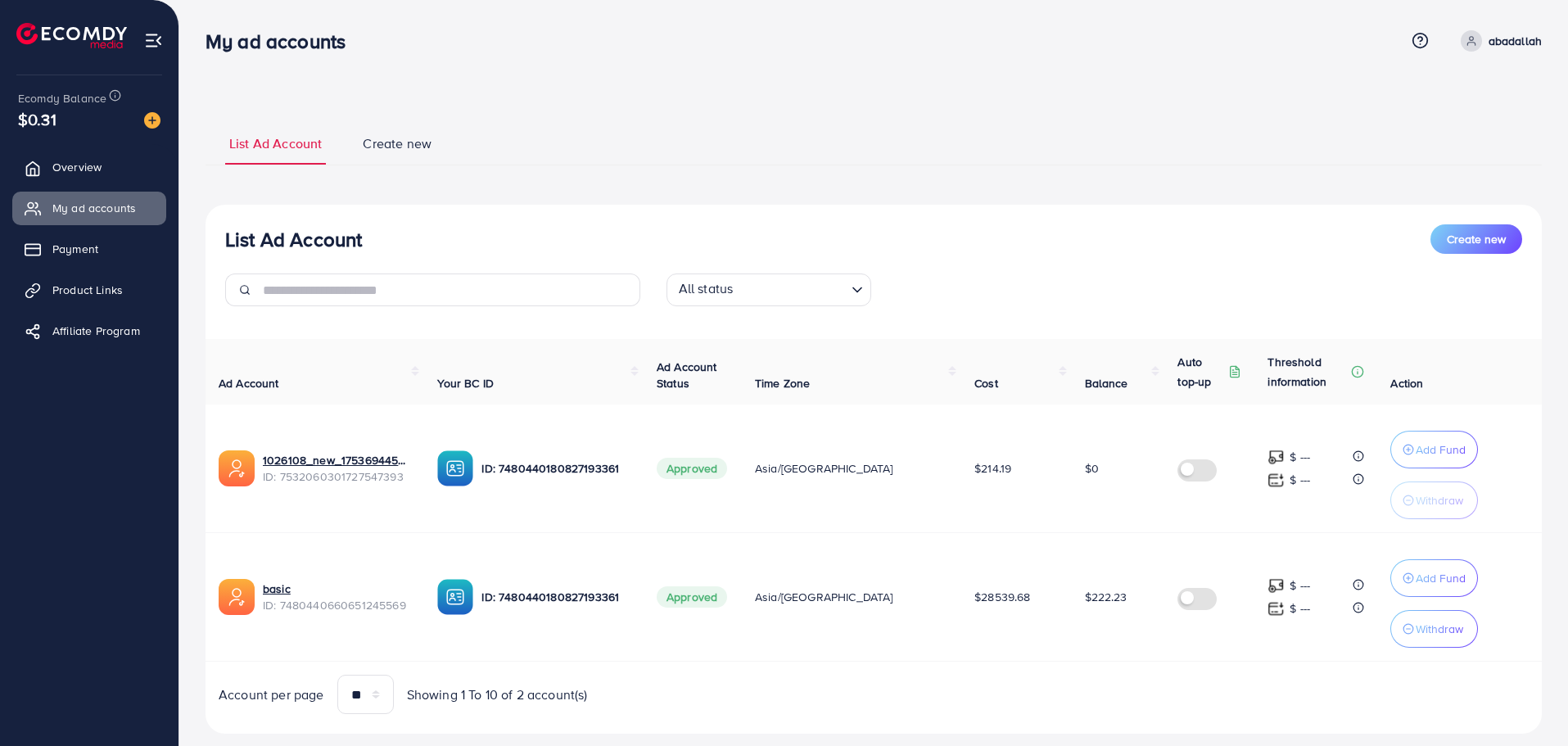
drag, startPoint x: 1092, startPoint y: 671, endPoint x: 195, endPoint y: 35, distance: 1099.6
click at [195, 35] on div "My ad accounts Help Center Contact Support Term and policy About Us [PERSON_NAM…" at bounding box center [784, 390] width 1568 height 779
